Goal: Task Accomplishment & Management: Manage account settings

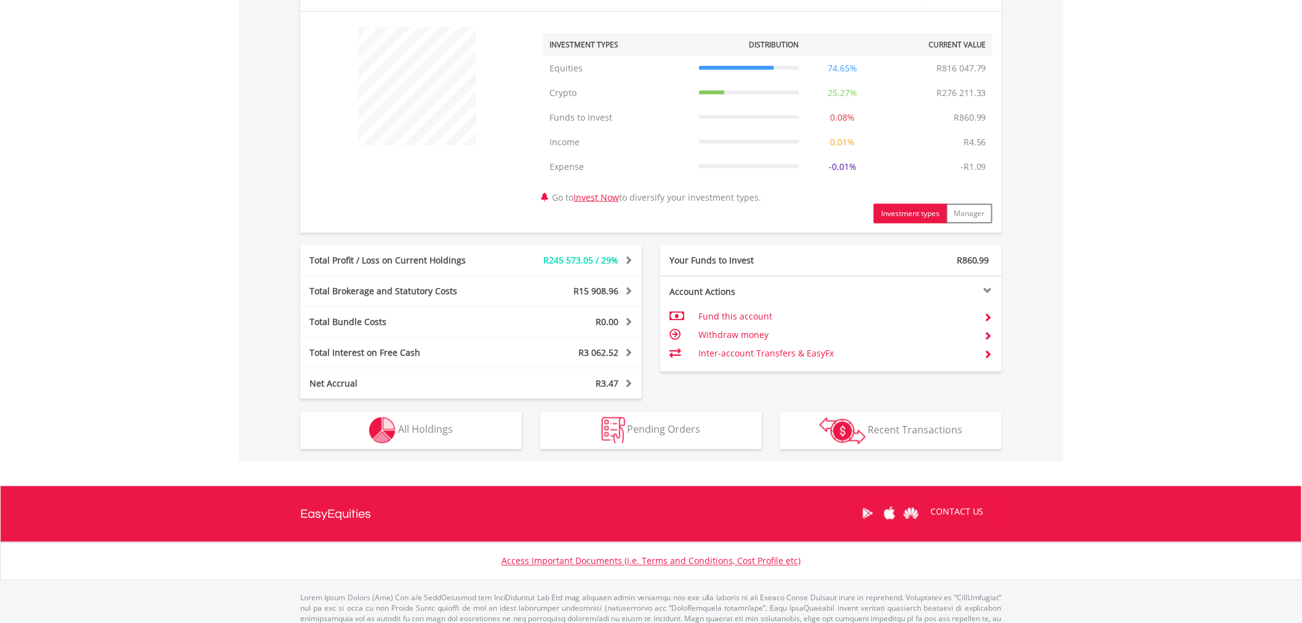
scroll to position [491, 0]
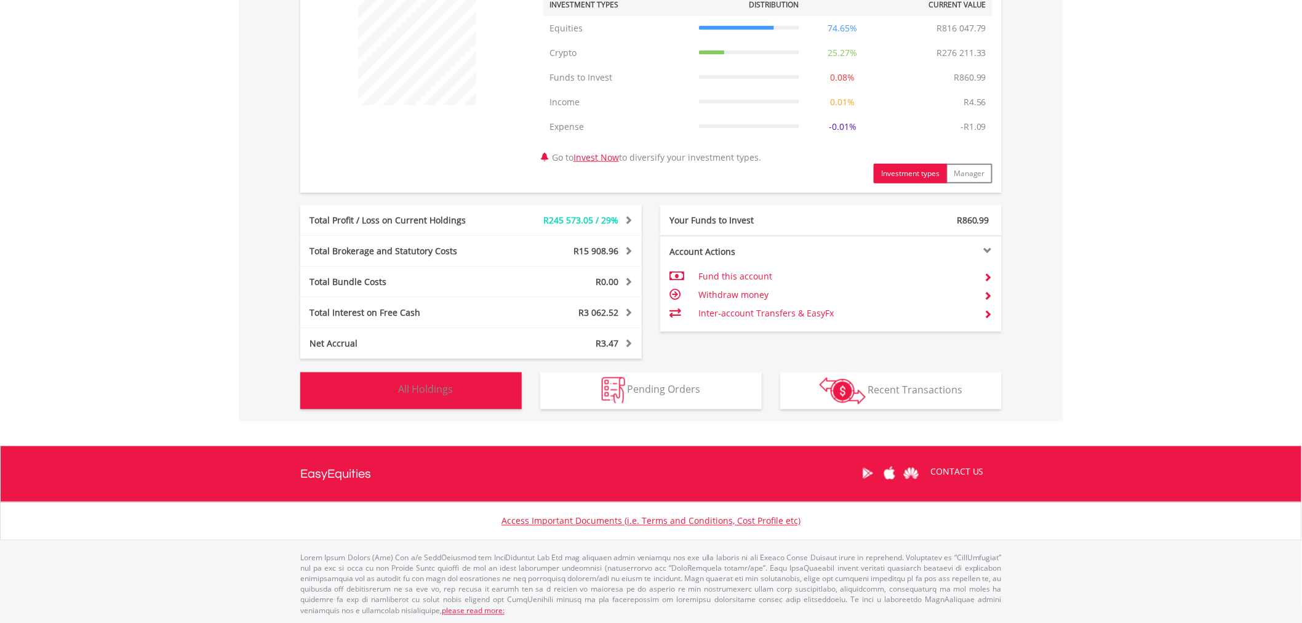
click at [402, 380] on button "Holdings All Holdings" at bounding box center [410, 390] width 221 height 37
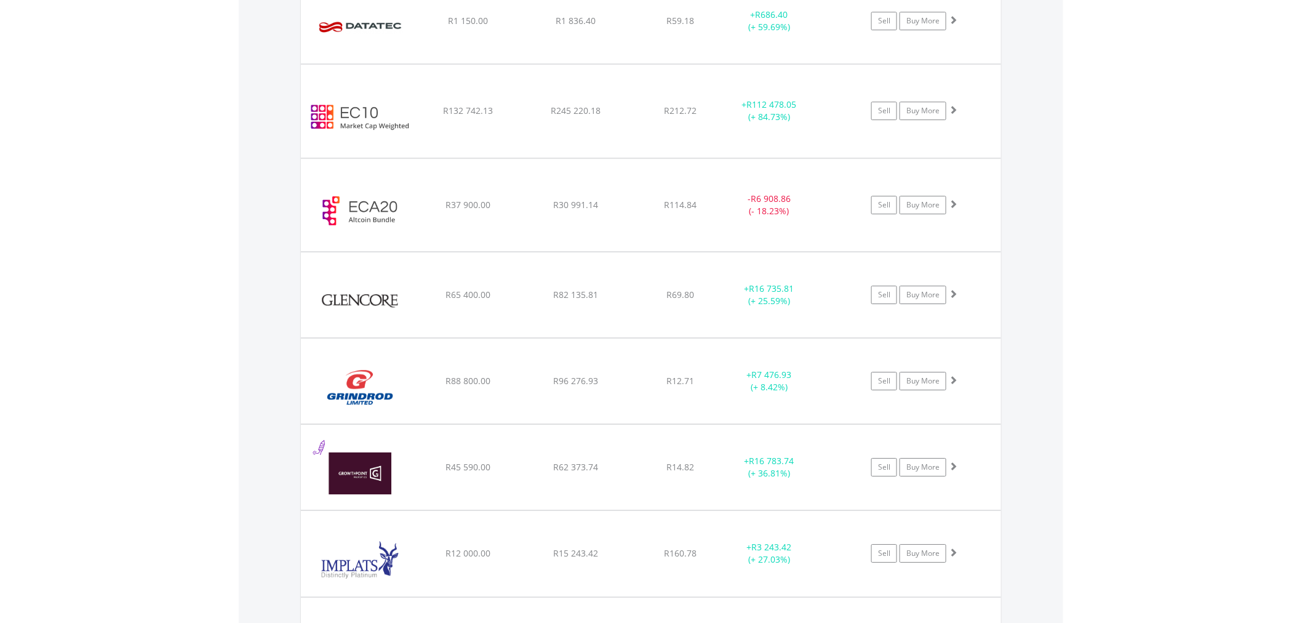
scroll to position [1551, 0]
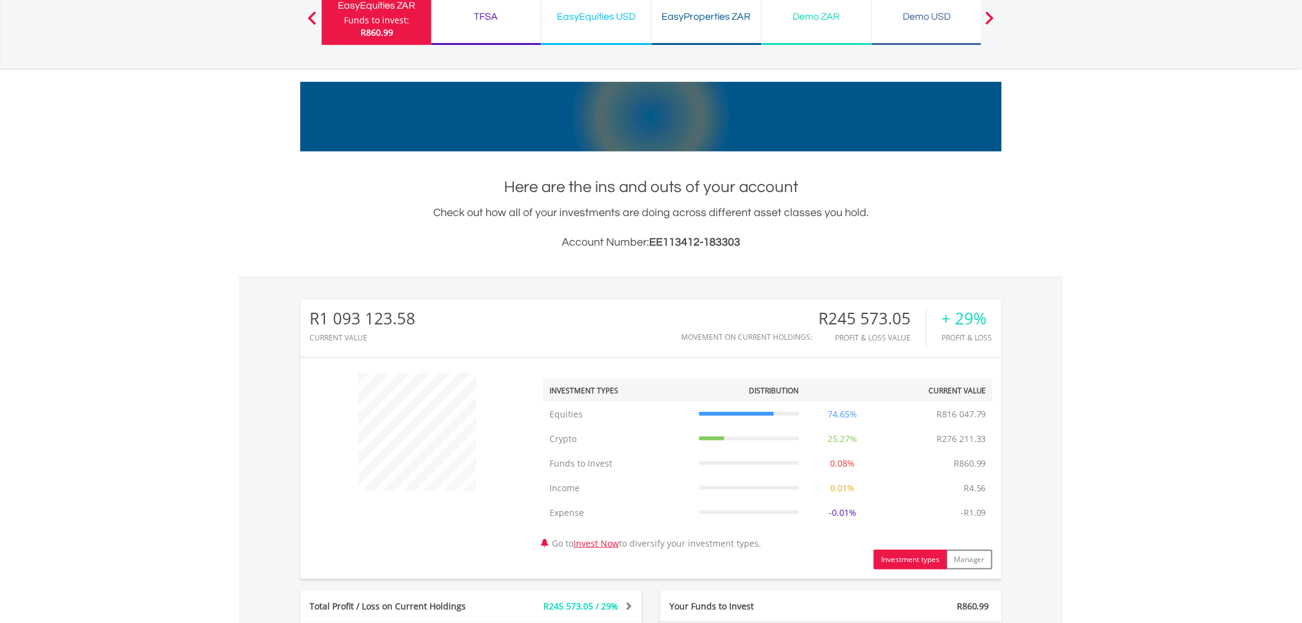
scroll to position [0, 0]
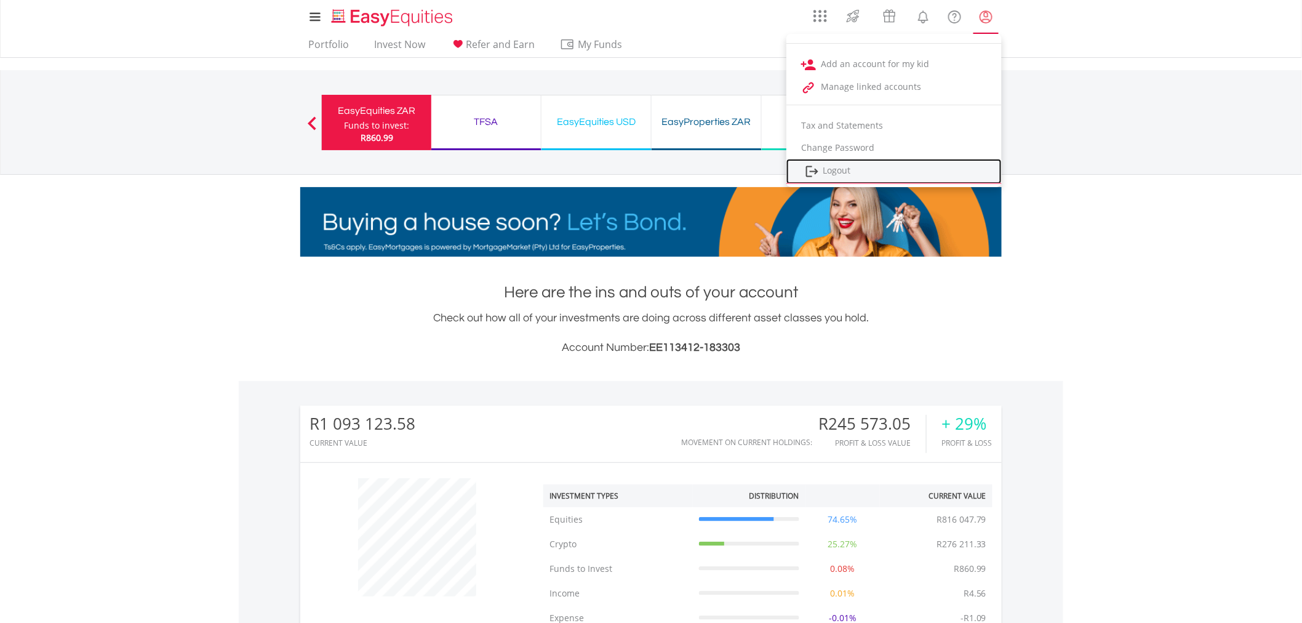
click at [848, 166] on link "Logout" at bounding box center [893, 171] width 215 height 25
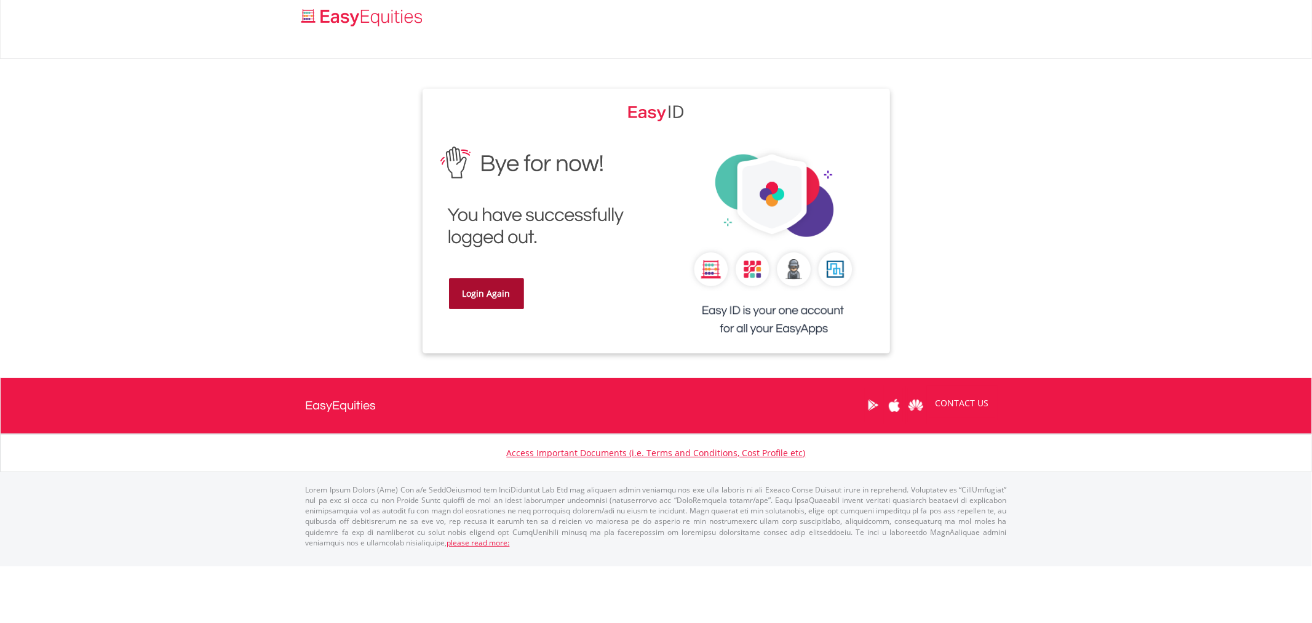
click at [472, 279] on link "Login Again" at bounding box center [486, 293] width 75 height 31
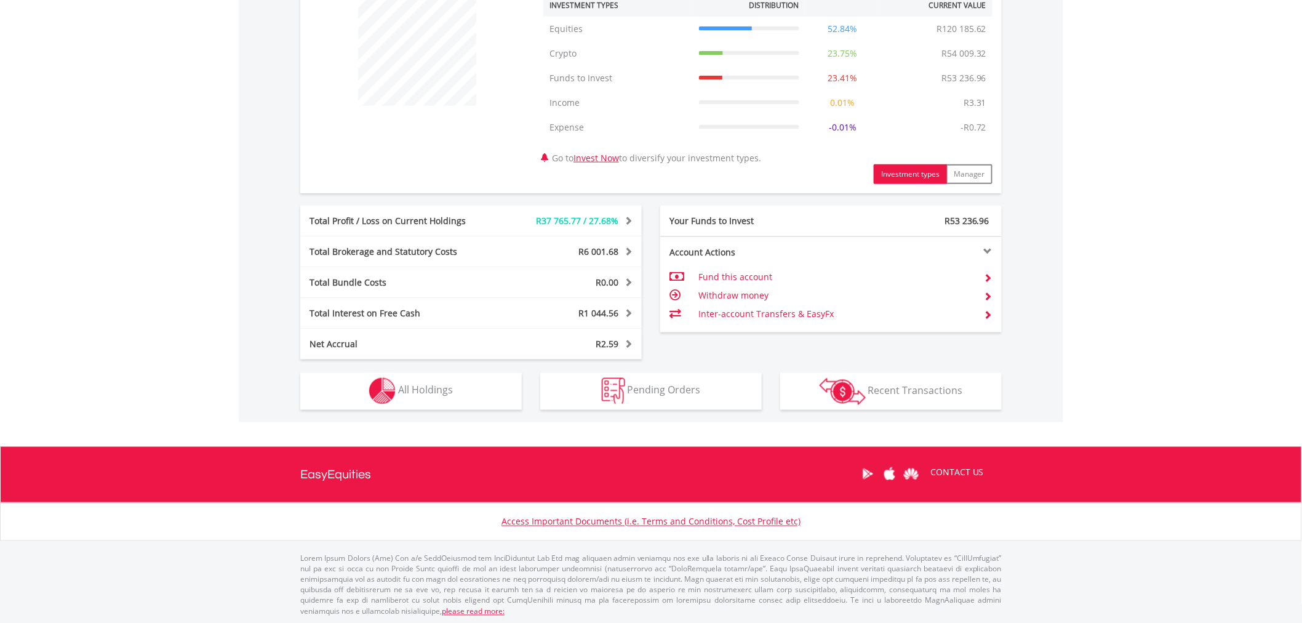
scroll to position [491, 0]
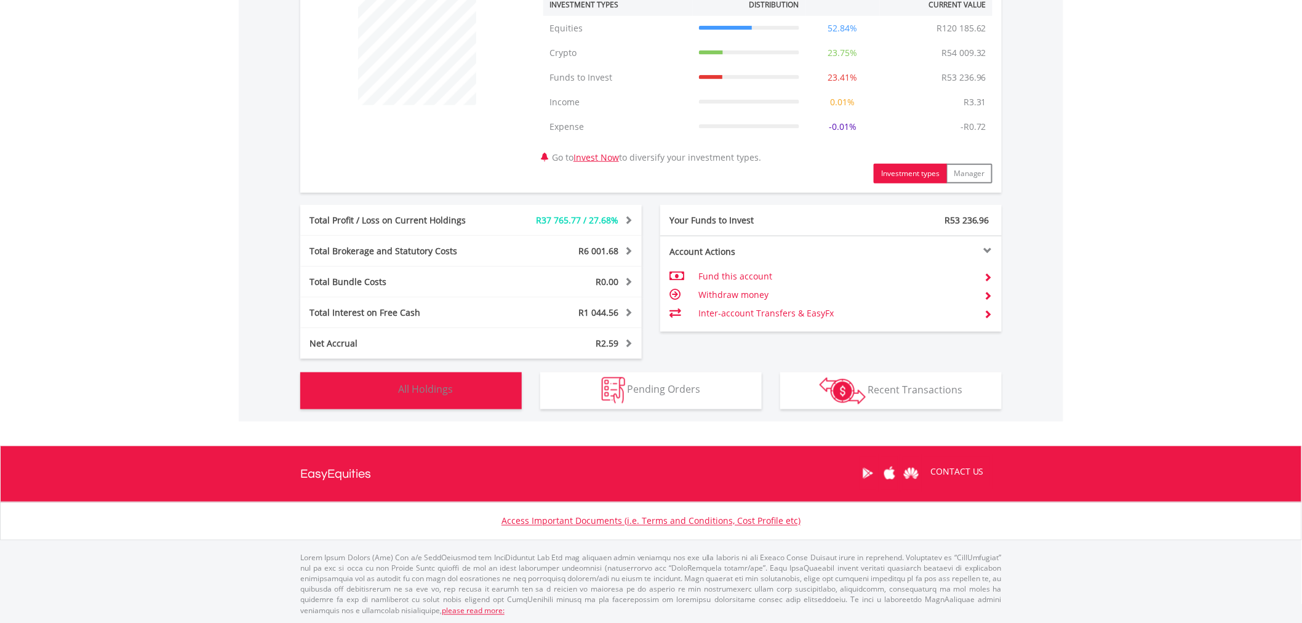
click at [432, 397] on button "Holdings All Holdings" at bounding box center [410, 390] width 221 height 37
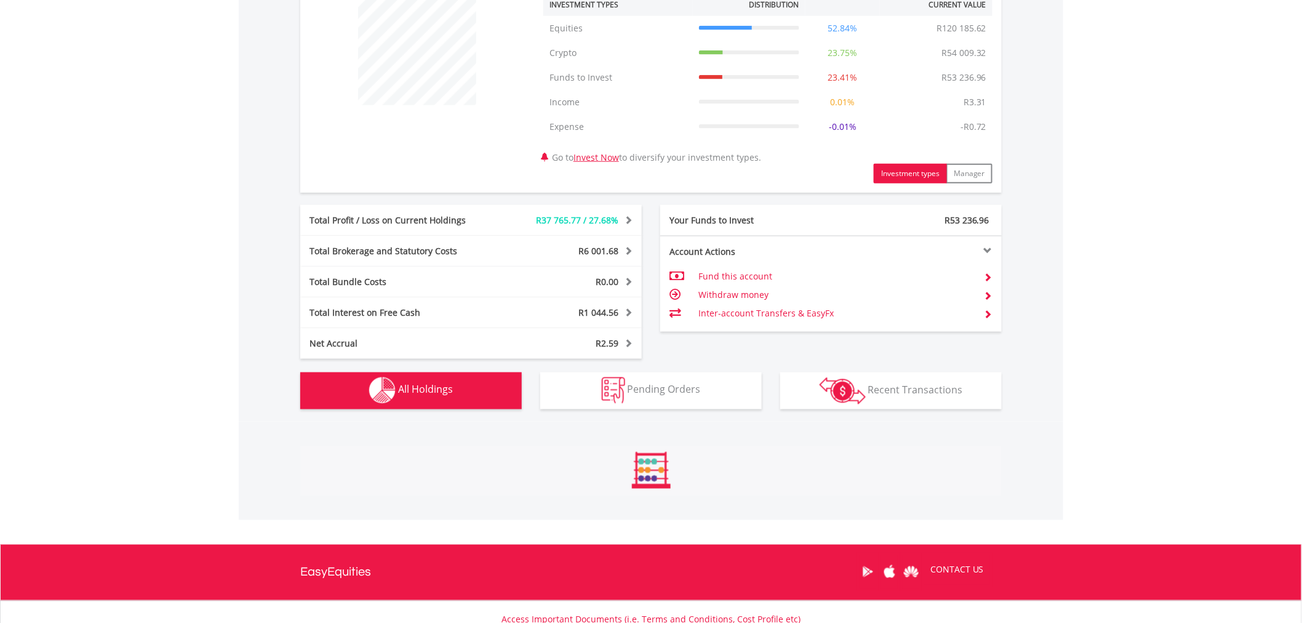
scroll to position [936, 0]
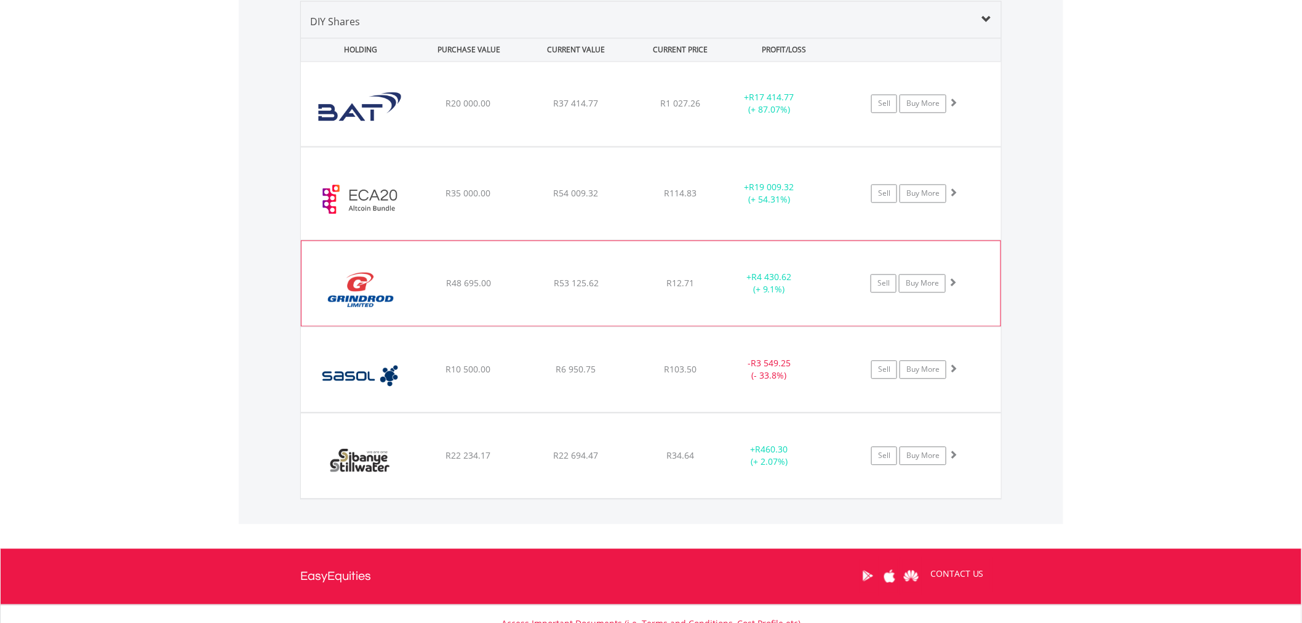
click at [664, 146] on div "﻿ [PERSON_NAME] Limited R48 695.00 R53 125.62 R12.71 + R4 430.62 (+ 9.1%) Sell …" at bounding box center [651, 104] width 700 height 84
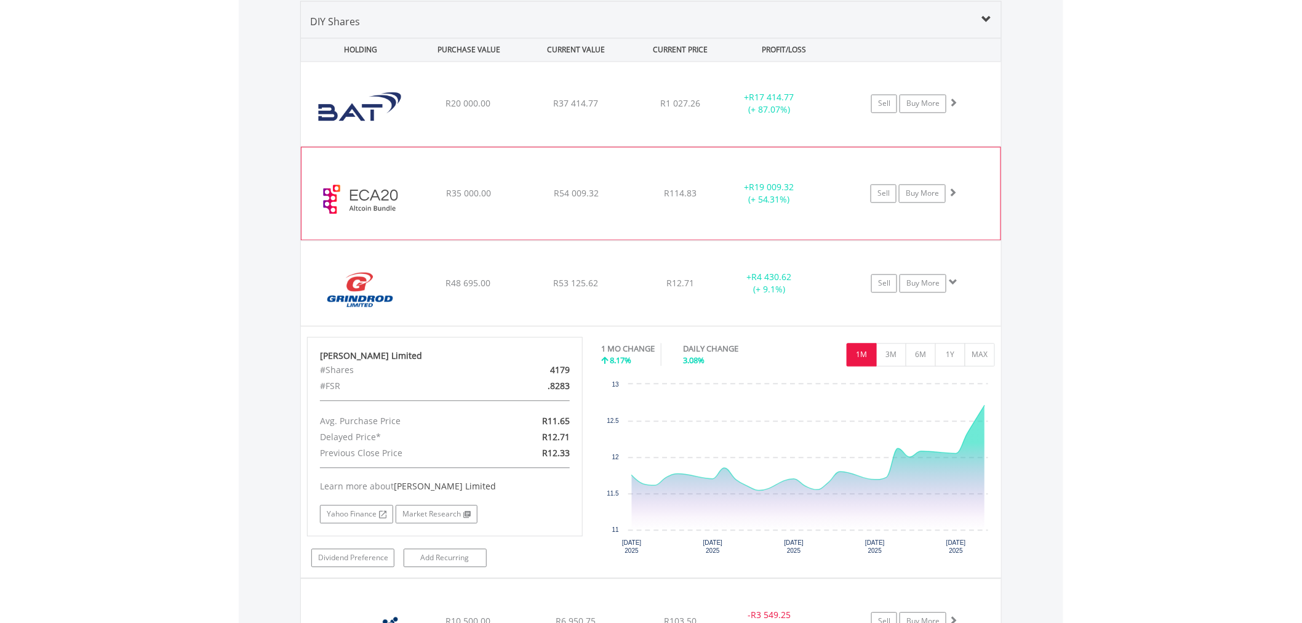
click at [496, 146] on div "﻿ EasyCrypto Altcoin 20 R35 000.00 R54 009.32 R114.83 + R19 009.32 (+ 54.31%) S…" at bounding box center [651, 104] width 700 height 84
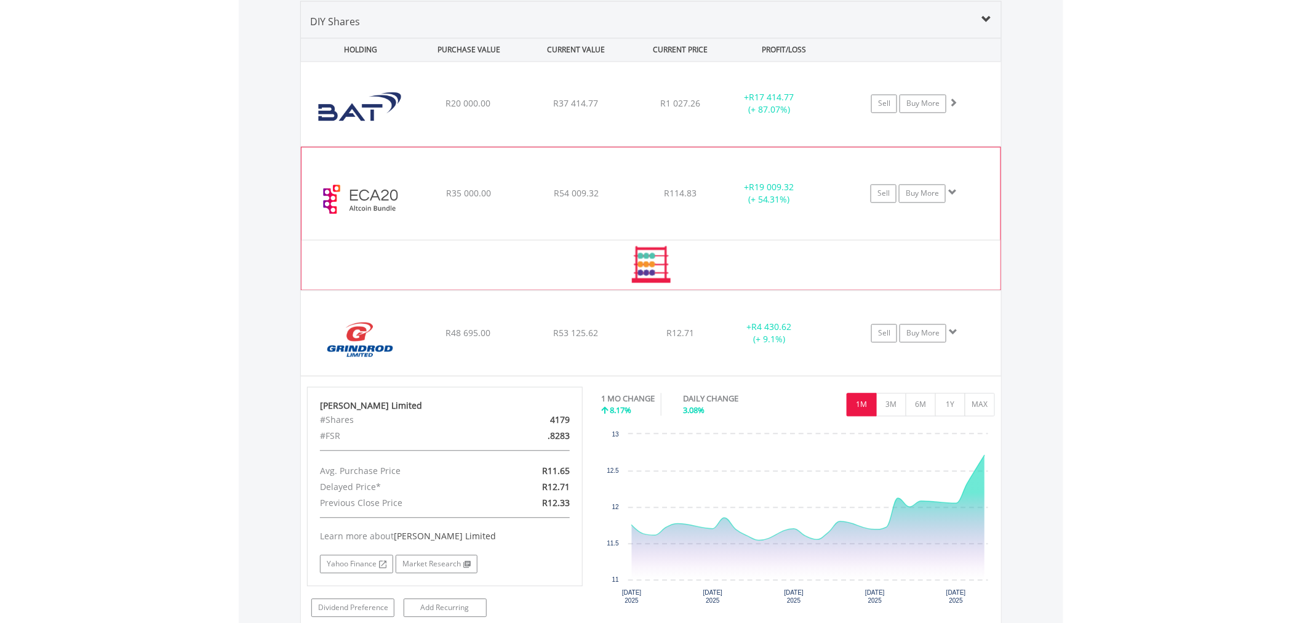
click at [496, 146] on div "﻿ EasyCrypto Altcoin 20 R35 000.00 R54 009.32 R114.83 + R19 009.32 (+ 54.31%) S…" at bounding box center [651, 104] width 700 height 84
